Goal: Use online tool/utility: Utilize a website feature to perform a specific function

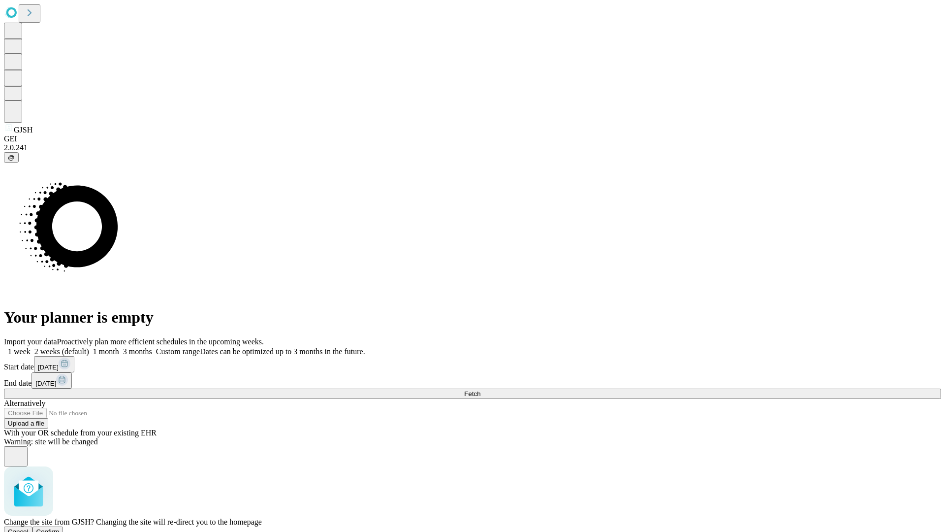
click at [60, 528] on span "Confirm" at bounding box center [47, 531] width 23 height 7
click at [119, 347] on label "1 month" at bounding box center [104, 351] width 30 height 8
click at [480, 390] on span "Fetch" at bounding box center [472, 393] width 16 height 7
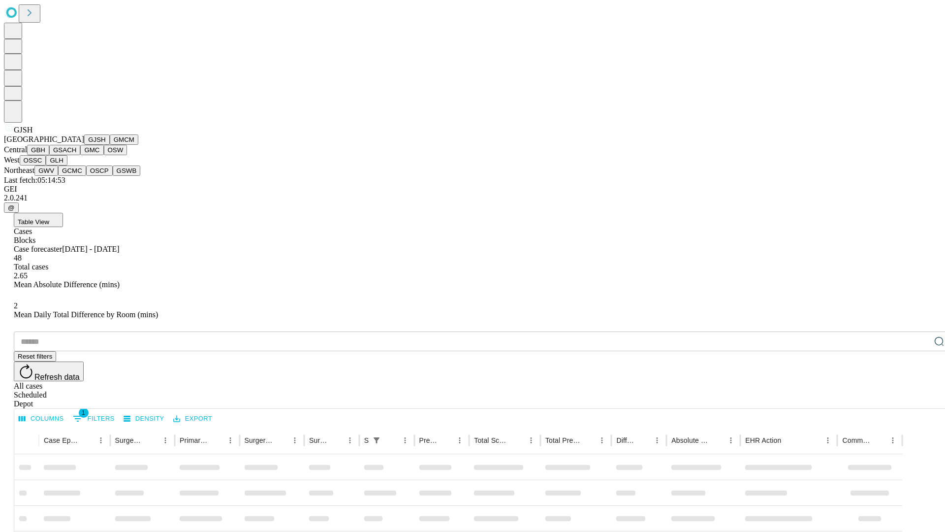
click at [110, 145] on button "GMCM" at bounding box center [124, 139] width 29 height 10
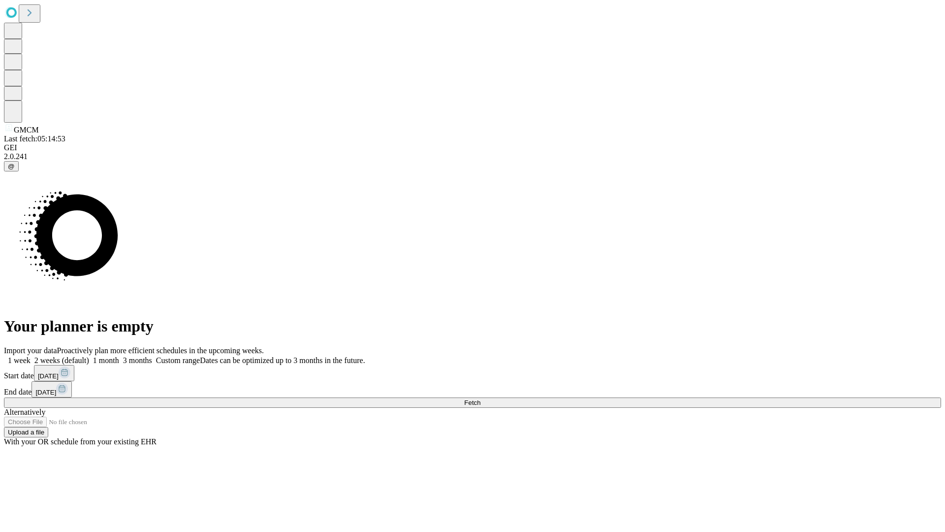
click at [119, 356] on label "1 month" at bounding box center [104, 360] width 30 height 8
click at [480, 399] on span "Fetch" at bounding box center [472, 402] width 16 height 7
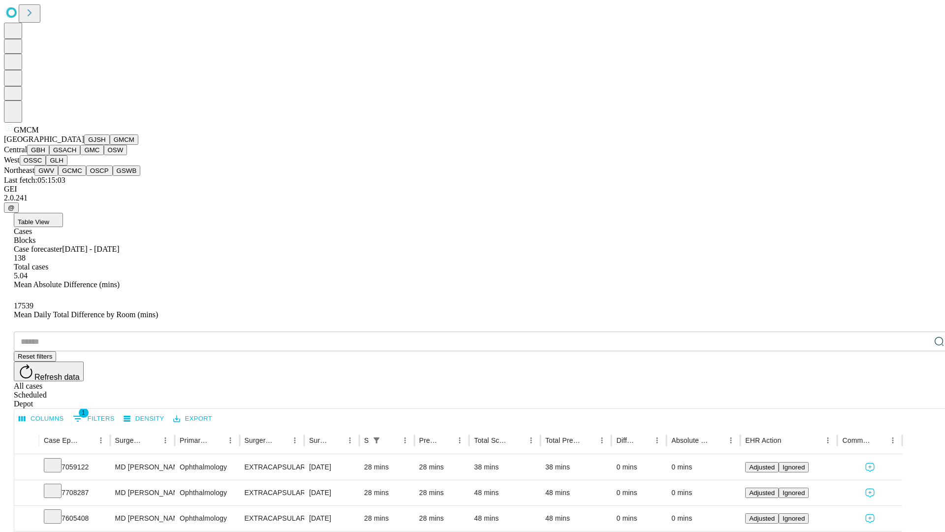
click at [49, 155] on button "GBH" at bounding box center [38, 150] width 22 height 10
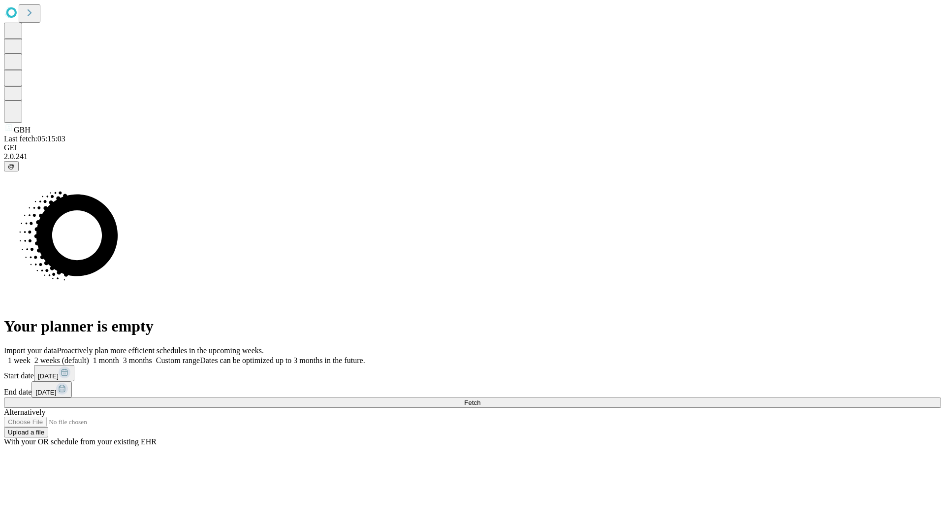
click at [119, 356] on label "1 month" at bounding box center [104, 360] width 30 height 8
click at [480, 399] on span "Fetch" at bounding box center [472, 402] width 16 height 7
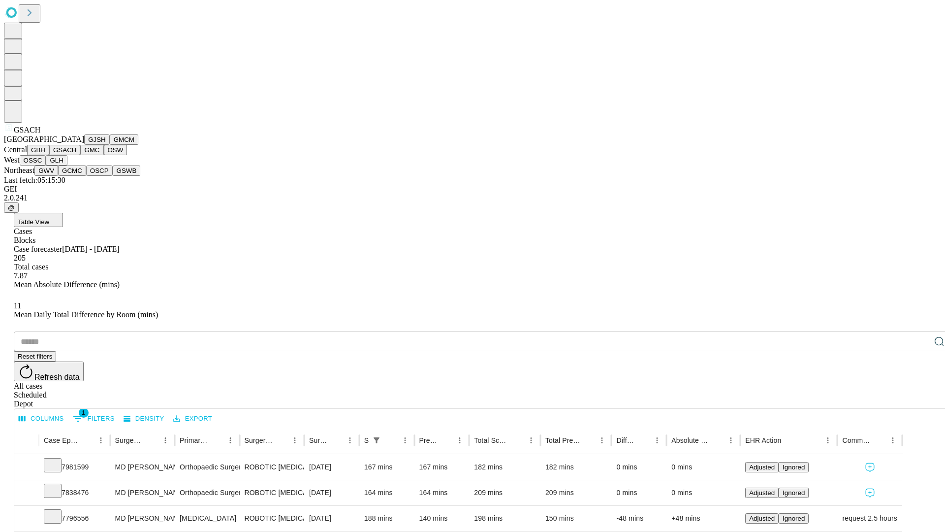
click at [80, 155] on button "GMC" at bounding box center [91, 150] width 23 height 10
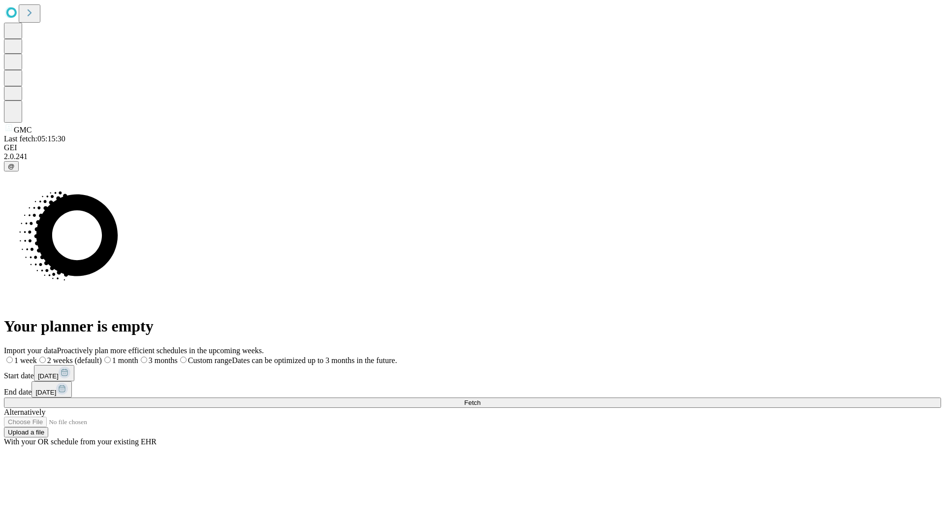
click at [138, 356] on label "1 month" at bounding box center [120, 360] width 36 height 8
click at [480, 399] on span "Fetch" at bounding box center [472, 402] width 16 height 7
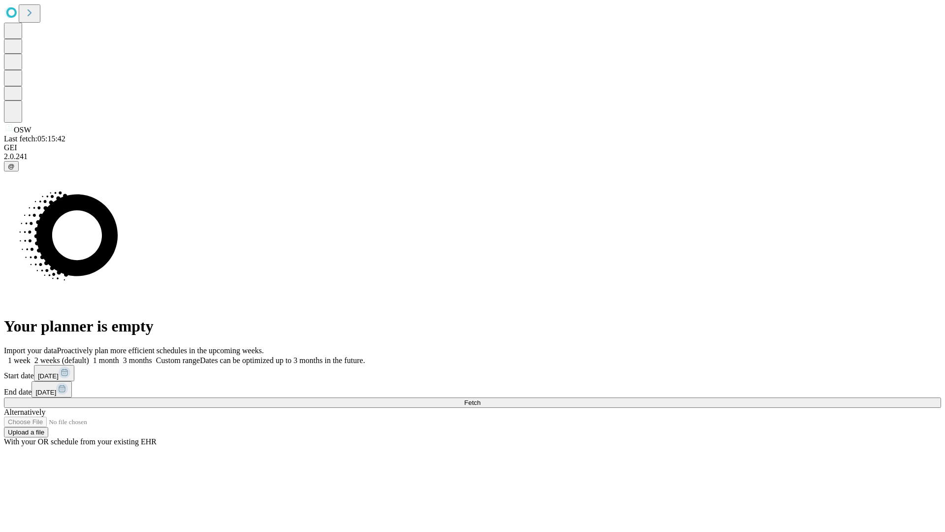
click at [119, 356] on label "1 month" at bounding box center [104, 360] width 30 height 8
click at [480, 399] on span "Fetch" at bounding box center [472, 402] width 16 height 7
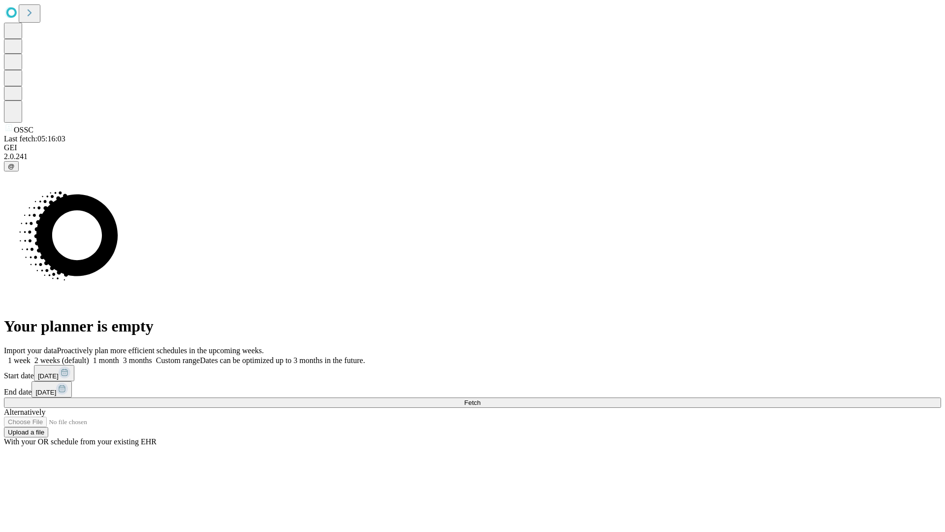
click at [119, 356] on label "1 month" at bounding box center [104, 360] width 30 height 8
click at [480, 399] on span "Fetch" at bounding box center [472, 402] width 16 height 7
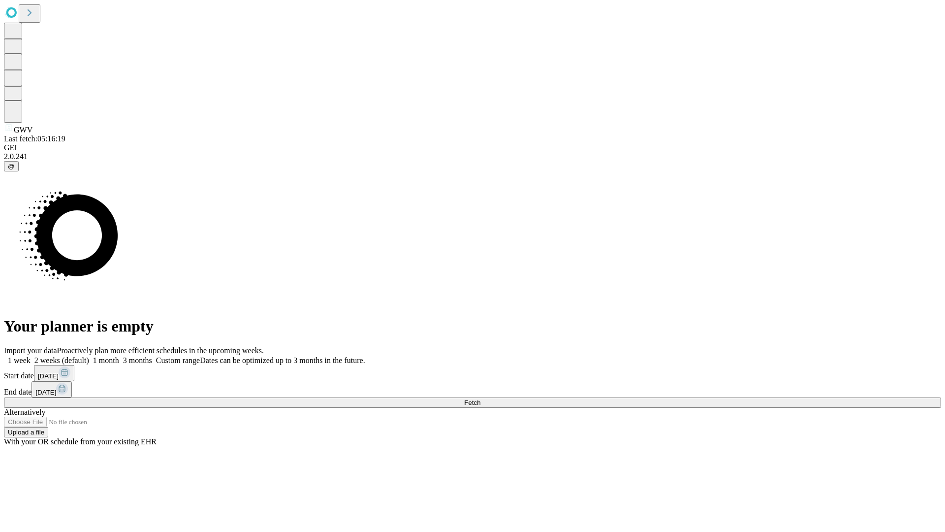
click at [480, 399] on span "Fetch" at bounding box center [472, 402] width 16 height 7
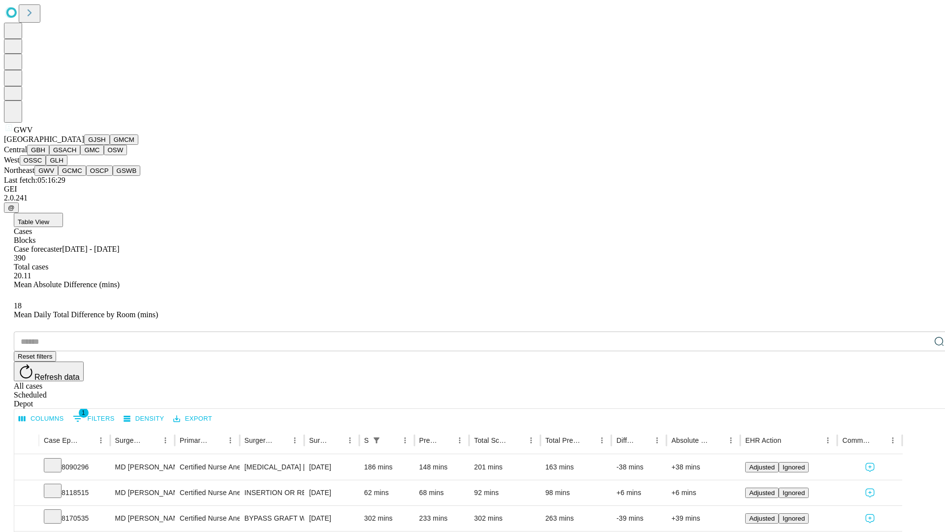
click at [76, 176] on button "GCMC" at bounding box center [72, 170] width 28 height 10
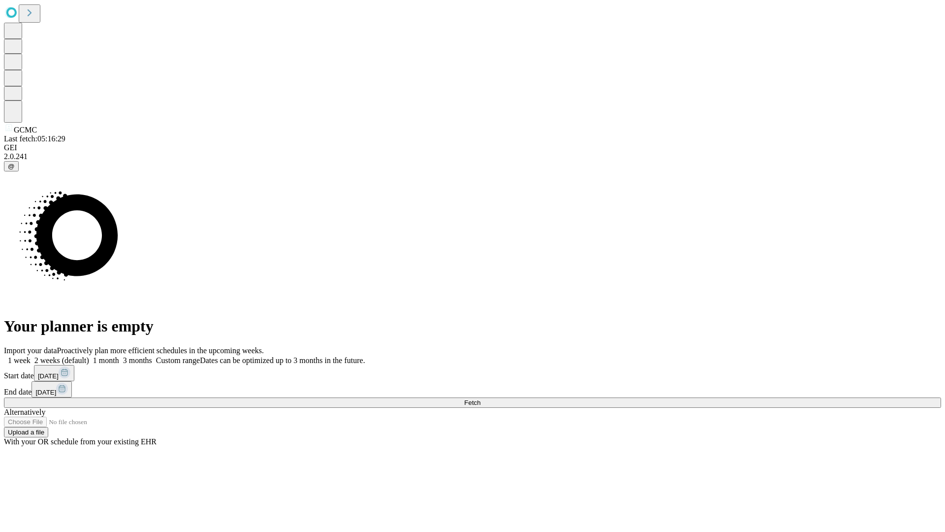
click at [119, 356] on label "1 month" at bounding box center [104, 360] width 30 height 8
click at [480, 399] on span "Fetch" at bounding box center [472, 402] width 16 height 7
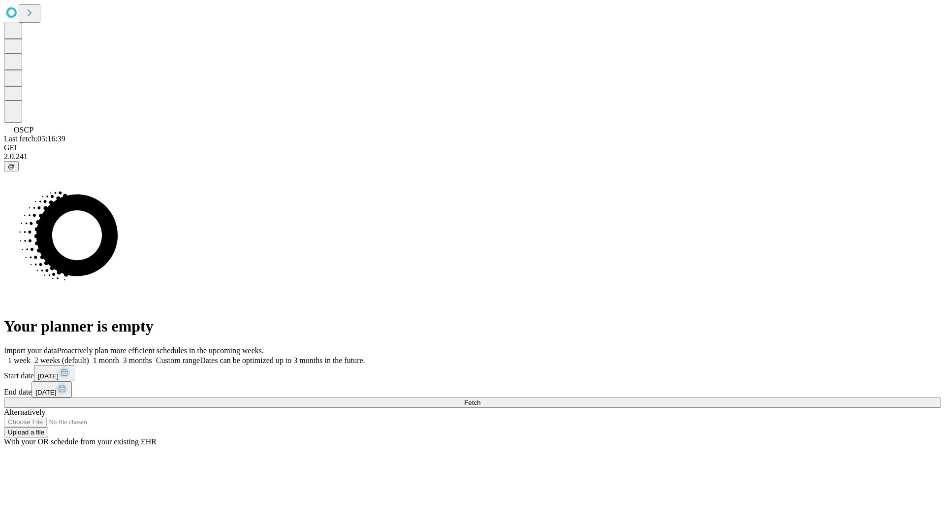
click at [119, 356] on label "1 month" at bounding box center [104, 360] width 30 height 8
click at [480, 399] on span "Fetch" at bounding box center [472, 402] width 16 height 7
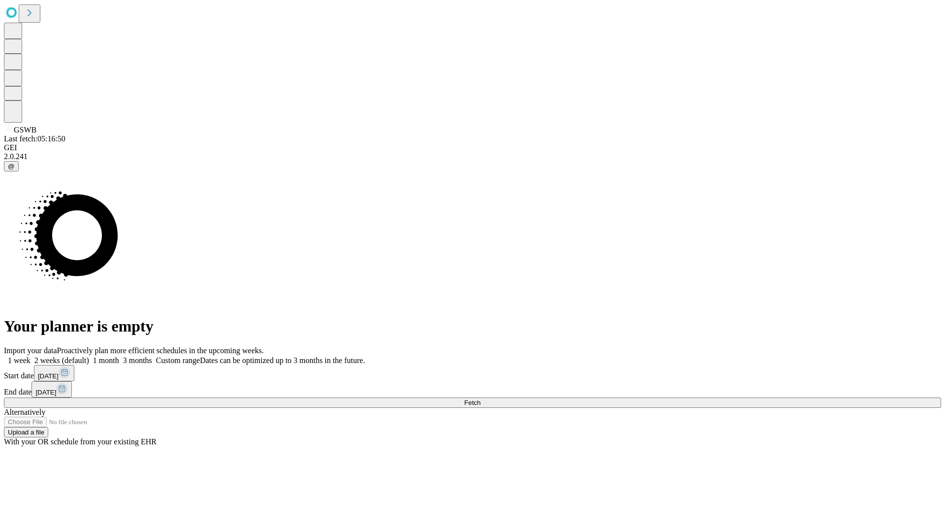
click at [119, 356] on label "1 month" at bounding box center [104, 360] width 30 height 8
click at [480, 399] on span "Fetch" at bounding box center [472, 402] width 16 height 7
